Goal: Check status: Check status

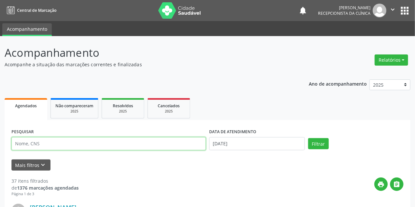
click at [65, 142] on input "text" at bounding box center [108, 143] width 194 height 13
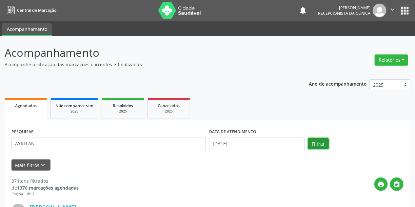
click at [322, 144] on button "Filtrar" at bounding box center [318, 143] width 21 height 11
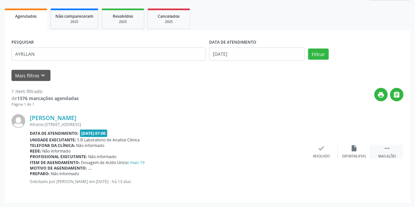
click at [387, 150] on icon "" at bounding box center [386, 147] width 7 height 7
click at [290, 147] on icon "print" at bounding box center [288, 147] width 7 height 7
click at [289, 145] on icon "print" at bounding box center [288, 147] width 7 height 7
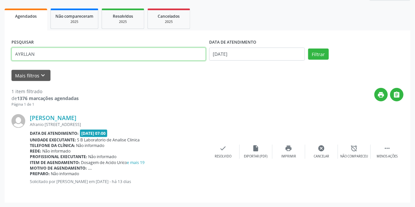
click at [46, 52] on input "AYRLLAN" at bounding box center [108, 53] width 194 height 13
type input "[PERSON_NAME] SA"
click at [308, 48] on button "Filtrar" at bounding box center [318, 53] width 21 height 11
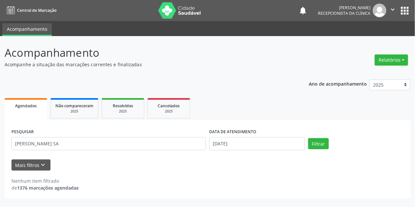
scroll to position [0, 0]
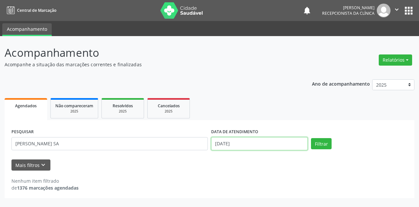
click at [220, 142] on input "[DATE]" at bounding box center [259, 143] width 97 height 13
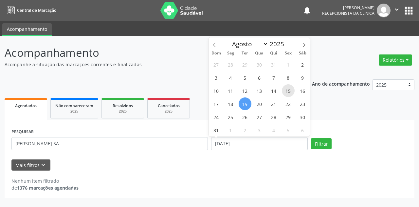
click at [294, 89] on span "15" at bounding box center [288, 90] width 13 height 13
type input "[DATE]"
click at [290, 91] on span "15" at bounding box center [288, 90] width 13 height 13
click at [290, 91] on div "Ano de acompanhamento 2025 2024 Agendados Não compareceram 2025 Resolvidos 2025…" at bounding box center [210, 136] width 410 height 123
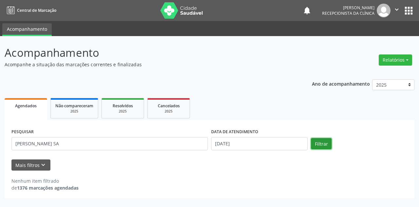
click at [325, 143] on button "Filtrar" at bounding box center [321, 143] width 21 height 11
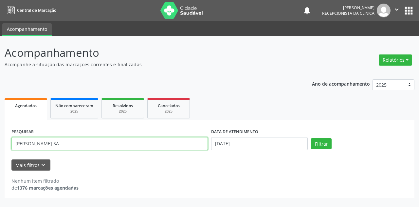
click at [65, 149] on input "[PERSON_NAME] SA" at bounding box center [109, 143] width 196 height 13
type input "[PERSON_NAME]"
click at [311, 138] on button "Filtrar" at bounding box center [321, 143] width 21 height 11
click at [46, 144] on input "[PERSON_NAME]" at bounding box center [109, 143] width 196 height 13
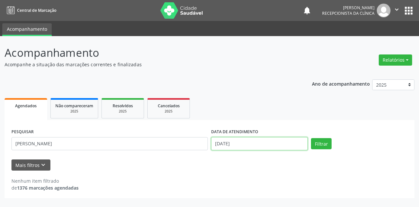
click at [223, 148] on input "[DATE]" at bounding box center [259, 143] width 97 height 13
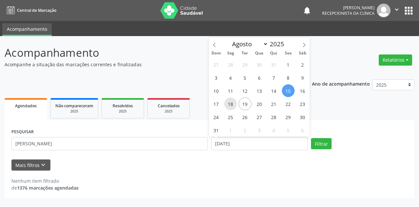
click at [228, 104] on span "18" at bounding box center [230, 103] width 13 height 13
type input "[DATE]"
click at [228, 104] on span "18" at bounding box center [230, 103] width 13 height 13
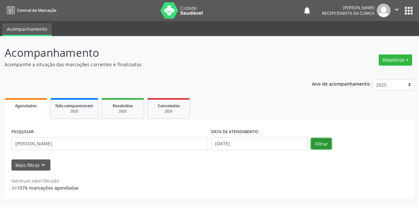
click at [319, 140] on button "Filtrar" at bounding box center [321, 143] width 21 height 11
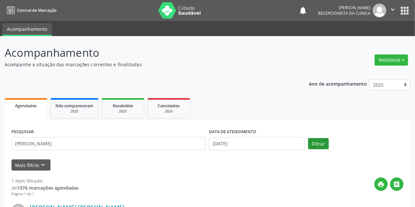
scroll to position [89, 0]
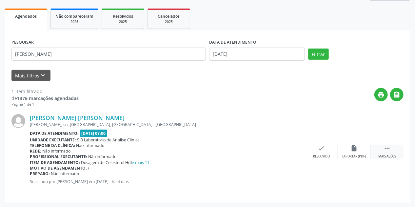
click at [387, 149] on icon "" at bounding box center [386, 147] width 7 height 7
click at [292, 154] on div "Imprimir" at bounding box center [288, 156] width 15 height 5
